Goal: Task Accomplishment & Management: Manage account settings

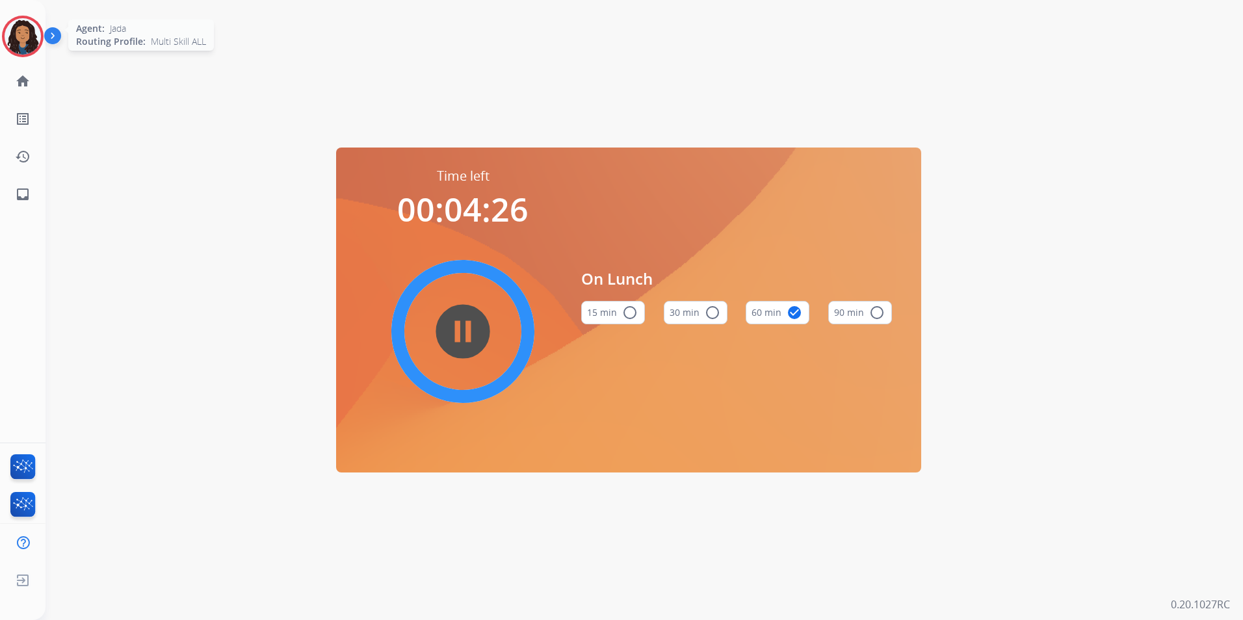
drag, startPoint x: 16, startPoint y: 36, endPoint x: 96, endPoint y: 44, distance: 80.9
click at [16, 36] on img at bounding box center [23, 36] width 36 height 36
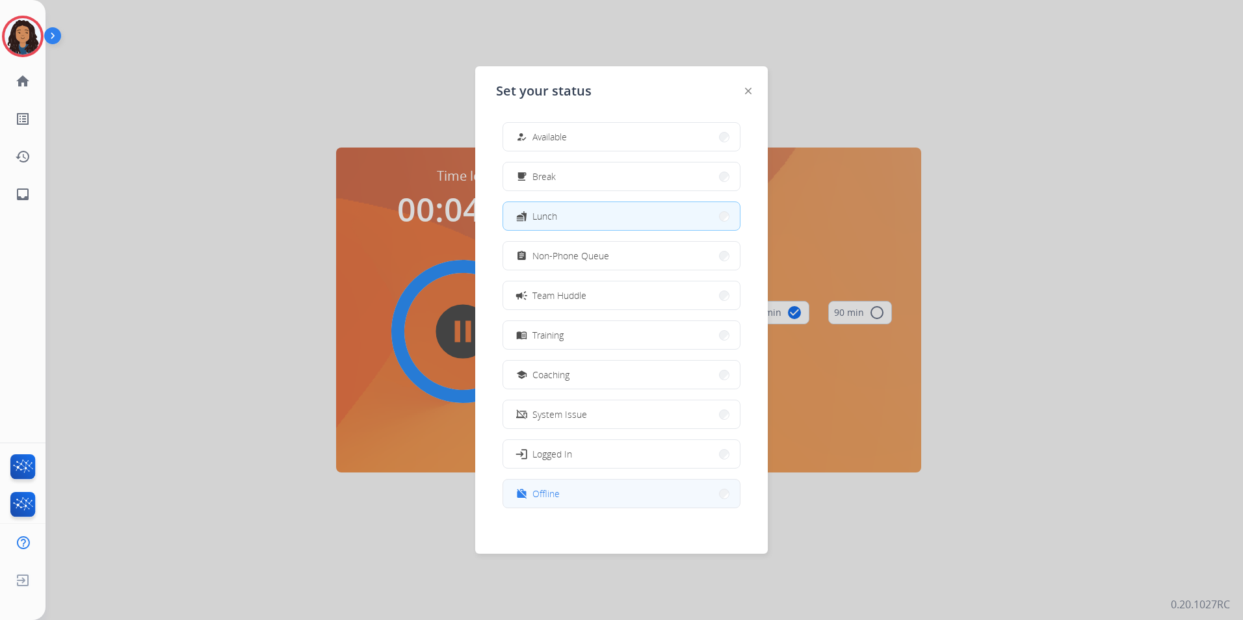
click at [644, 494] on button "work_off Offline" at bounding box center [621, 494] width 237 height 28
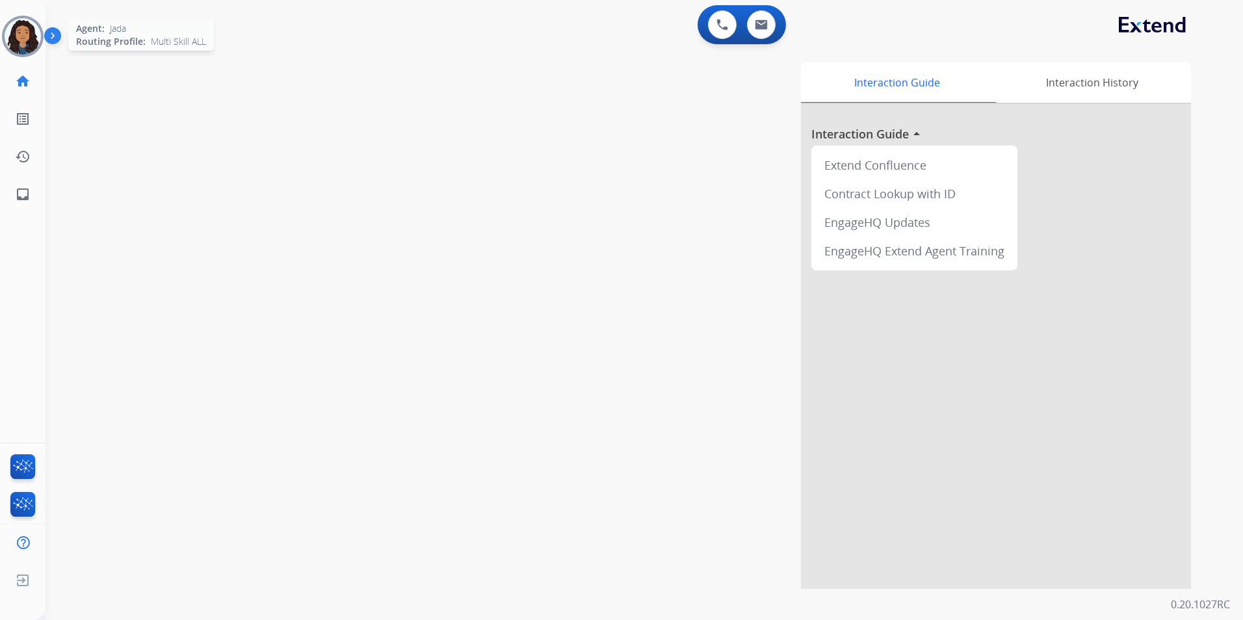
click at [7, 33] on img at bounding box center [23, 36] width 36 height 36
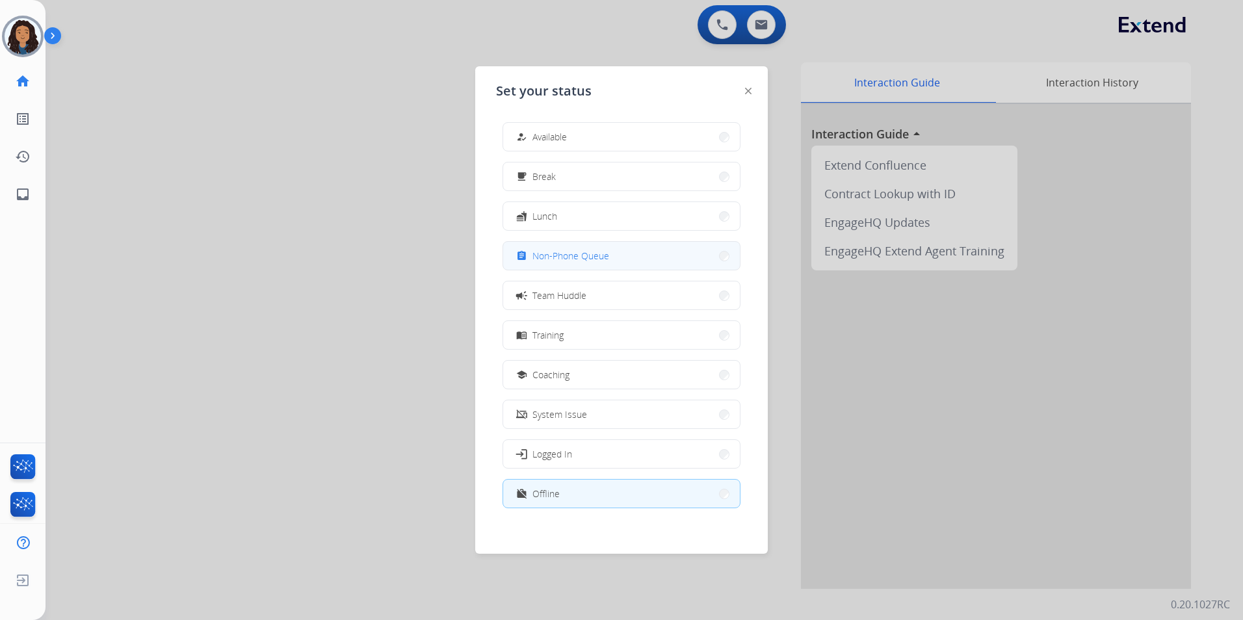
click at [610, 253] on button "assignment Non-Phone Queue" at bounding box center [621, 256] width 237 height 28
